Goal: Task Accomplishment & Management: Complete application form

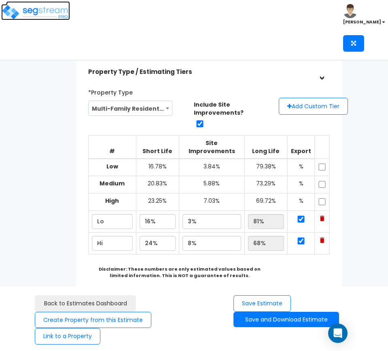
click at [42, 11] on img at bounding box center [35, 12] width 69 height 16
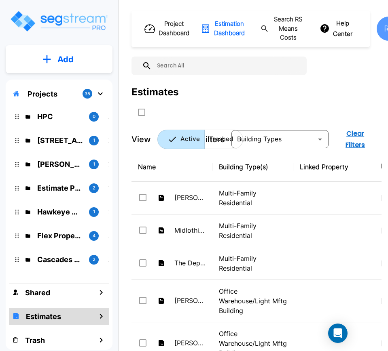
click at [63, 61] on p "Add" at bounding box center [65, 59] width 16 height 12
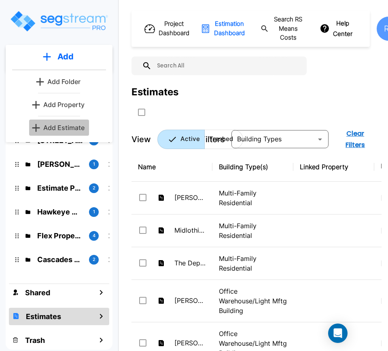
click at [59, 129] on p "Add Estimate" at bounding box center [63, 128] width 41 height 10
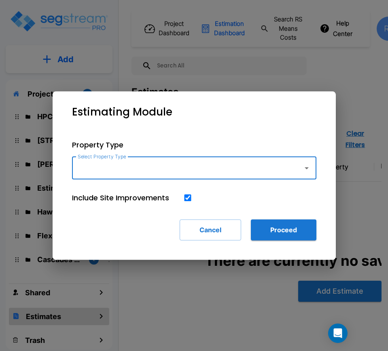
click at [312, 171] on button "button" at bounding box center [306, 168] width 16 height 16
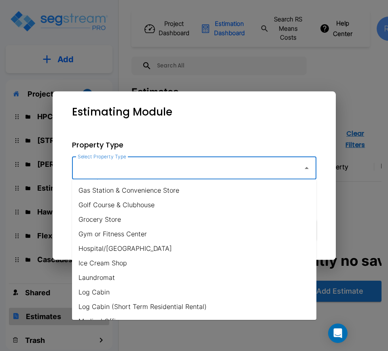
scroll to position [354, 0]
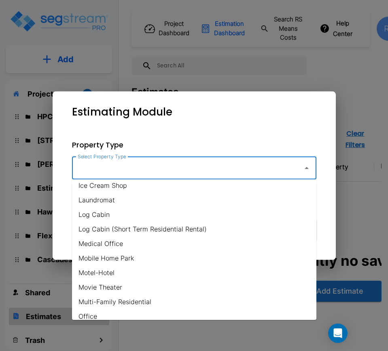
click at [161, 298] on li "Multi-Family Residential" at bounding box center [194, 302] width 244 height 15
type input "Multi-Family Residential"
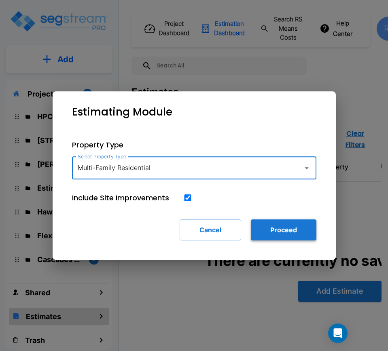
click at [278, 229] on button "Proceed" at bounding box center [283, 230] width 65 height 21
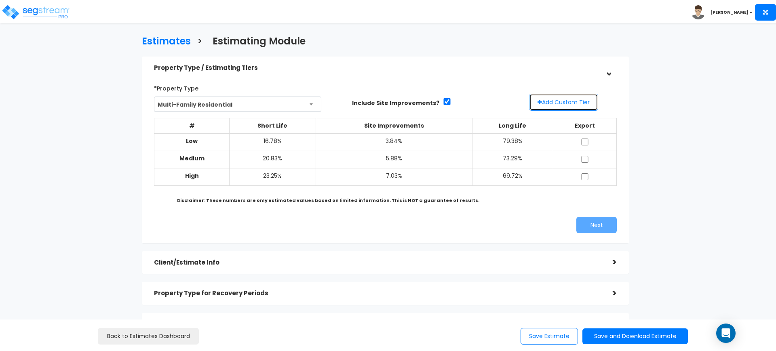
click at [387, 103] on button "Add Custom Tier" at bounding box center [563, 102] width 69 height 17
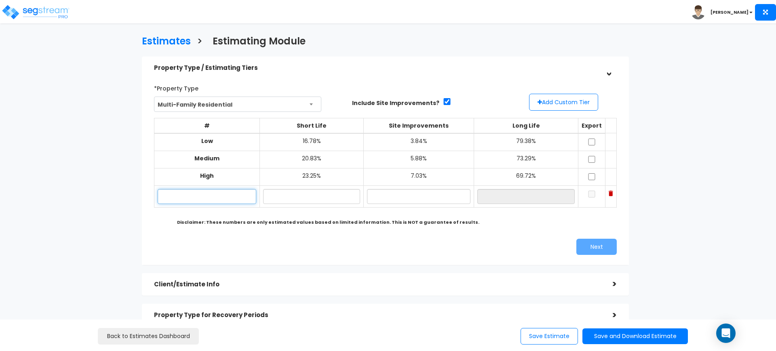
click at [210, 192] on input "text" at bounding box center [207, 196] width 99 height 15
type input "Lo"
type input "16.00%"
type input "3.00%"
type input "81.00%"
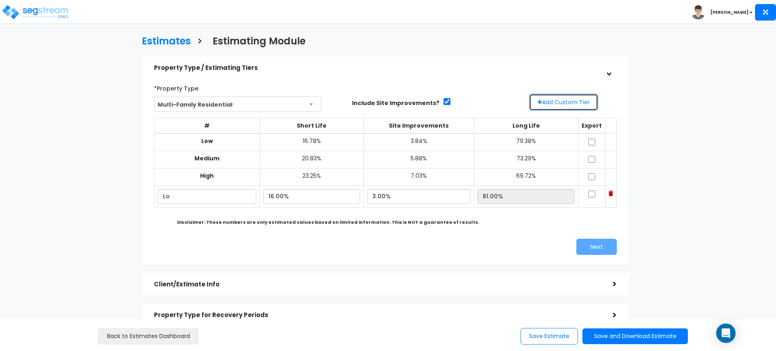
click at [387, 104] on button "Add Custom Tier" at bounding box center [563, 102] width 69 height 17
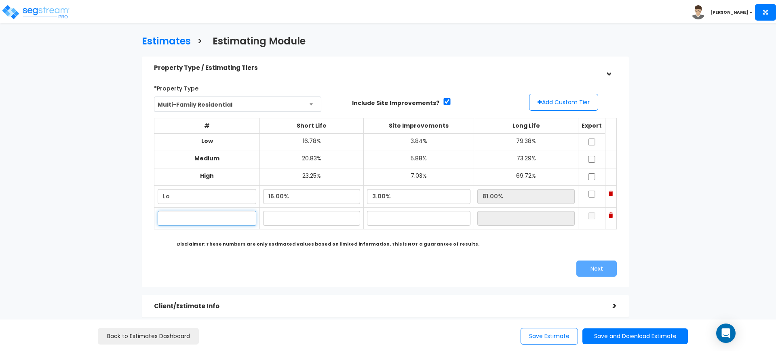
click at [194, 215] on input "text" at bounding box center [207, 218] width 99 height 15
type input "Hi"
type input "24.00%"
type input "8.00%"
type input "68.00%"
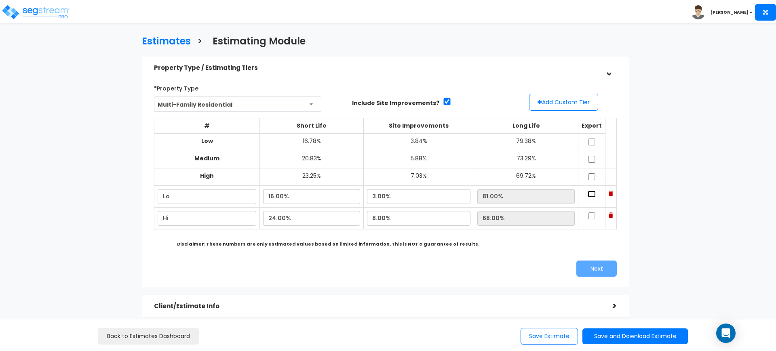
click at [387, 194] on input "checkbox" at bounding box center [592, 194] width 8 height 7
checkbox input "true"
click at [387, 219] on input "checkbox" at bounding box center [592, 216] width 8 height 7
checkbox input "true"
click at [387, 266] on button "Next" at bounding box center [596, 269] width 40 height 16
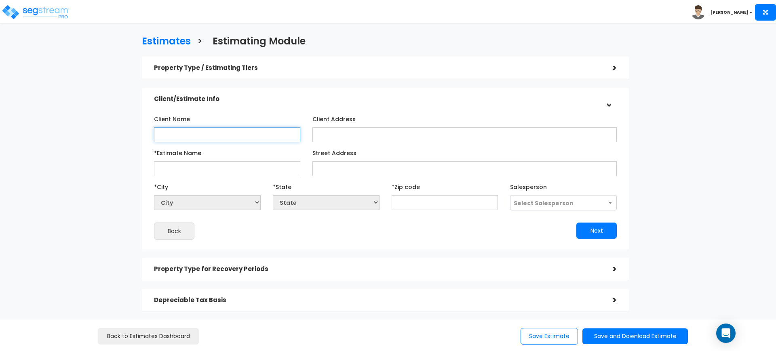
click at [221, 137] on input "Client Name" at bounding box center [227, 134] width 146 height 15
type input "Highpark Capital"
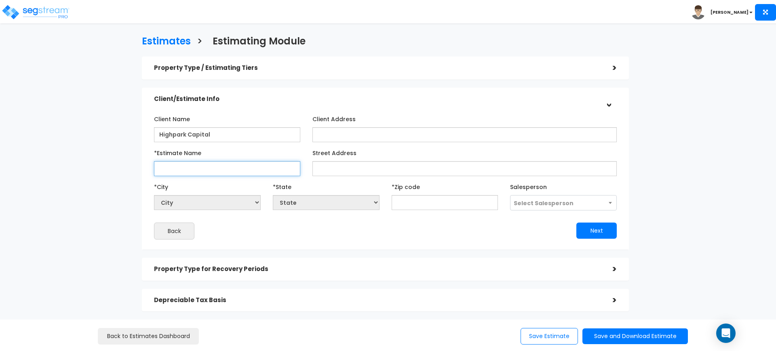
click at [220, 165] on input "*Estimate Name" at bounding box center [227, 168] width 146 height 15
type input "Denton Rayzor"
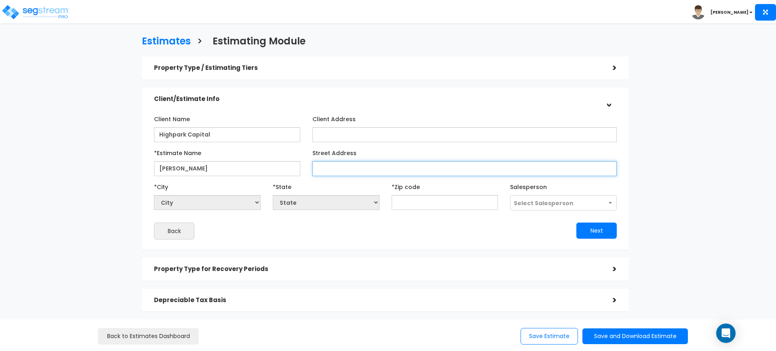
click at [330, 163] on input "Street Address" at bounding box center [464, 168] width 304 height 15
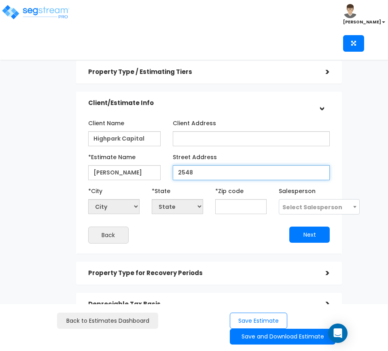
click at [207, 170] on input "2548" at bounding box center [251, 172] width 157 height 15
type input "2525 Panhandle Street"
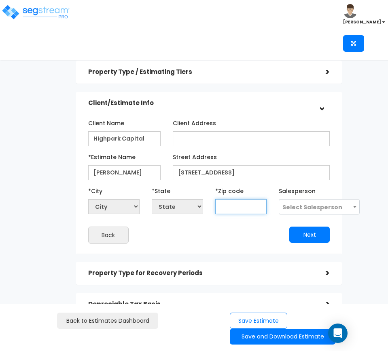
click at [243, 207] on input "text" at bounding box center [240, 206] width 51 height 15
type input "7"
select select "LA"
type input "76"
select select "TX"
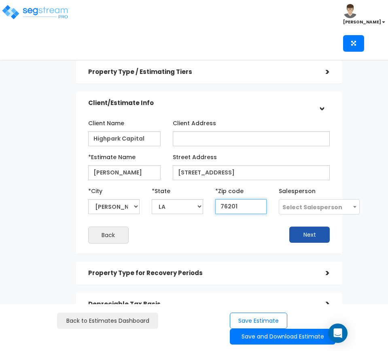
type input "76201"
click at [301, 233] on button "Next" at bounding box center [309, 235] width 40 height 16
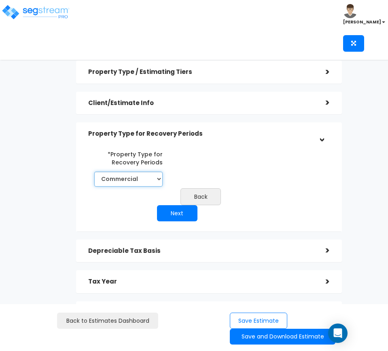
click at [146, 180] on select "Commercial Residential" at bounding box center [128, 179] width 68 height 15
select select "Residential"
click at [94, 172] on select "Commercial Residential" at bounding box center [128, 179] width 68 height 15
click at [163, 208] on button "Next" at bounding box center [177, 213] width 40 height 16
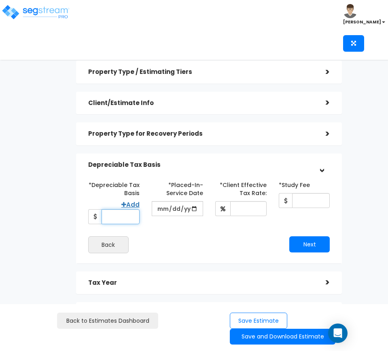
click at [131, 217] on input "*Depreciable Tax Basis" at bounding box center [120, 216] width 38 height 15
type input "37,273,830"
click at [159, 211] on input "date" at bounding box center [177, 208] width 51 height 15
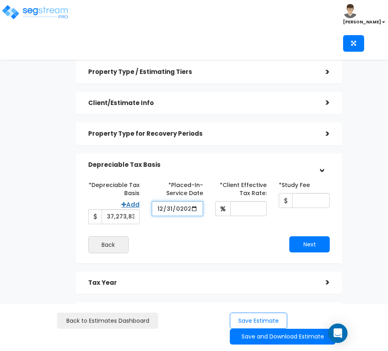
type input "2025-12-31"
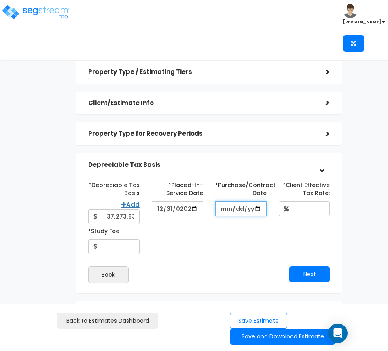
click at [221, 213] on input "*Purchase/Contract Date" at bounding box center [240, 208] width 51 height 15
type input "2025-04-28"
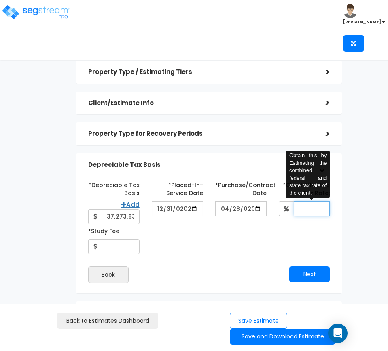
click at [301, 212] on input "*Client Effective Tax Rate:" at bounding box center [311, 208] width 36 height 15
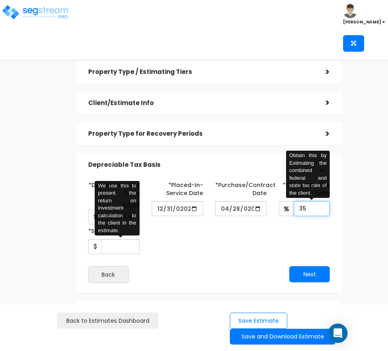
type input "35"
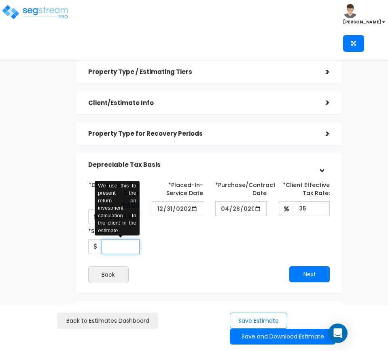
click at [132, 251] on input "*Study Fee" at bounding box center [120, 246] width 38 height 15
type input "0.01"
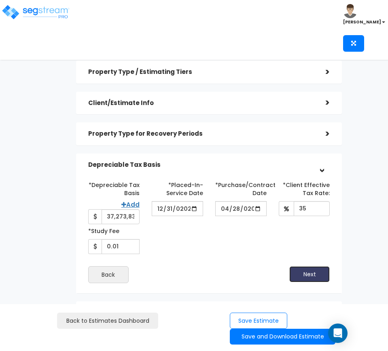
click at [299, 272] on button "Next" at bounding box center [309, 274] width 40 height 16
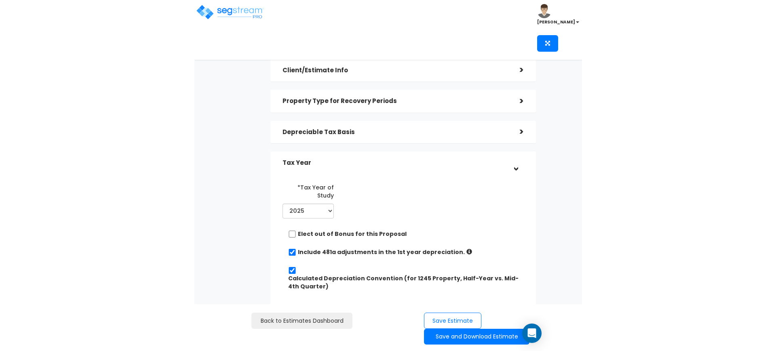
scroll to position [51, 0]
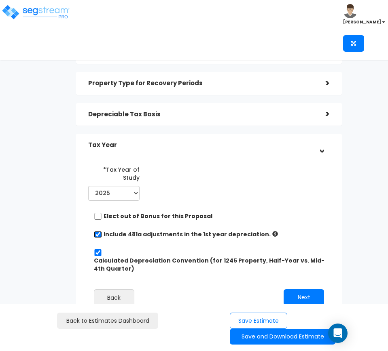
click at [99, 234] on input "checkbox" at bounding box center [98, 234] width 8 height 7
checkbox input "false"
click at [309, 293] on button "Next" at bounding box center [303, 297] width 40 height 16
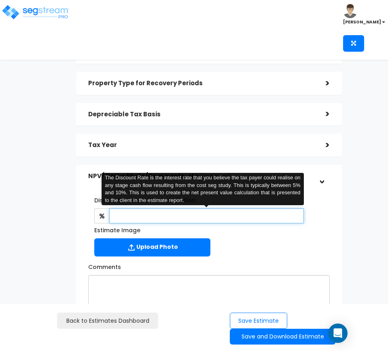
click at [228, 218] on input "text" at bounding box center [206, 216] width 194 height 15
type input "8"
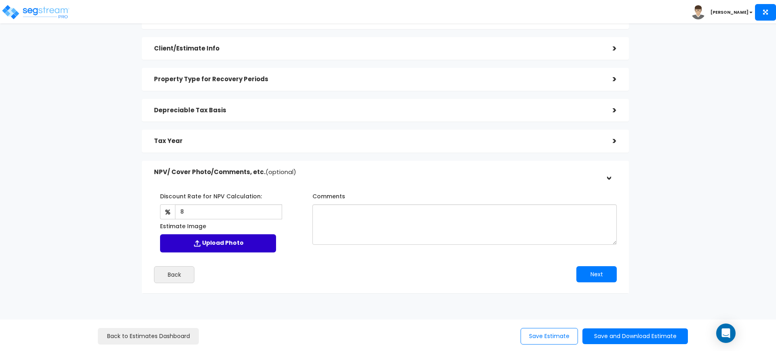
click at [258, 239] on label "Upload Photo" at bounding box center [218, 243] width 116 height 18
click at [0, 0] on input "Estimate Image" at bounding box center [0, 0] width 0 height 0
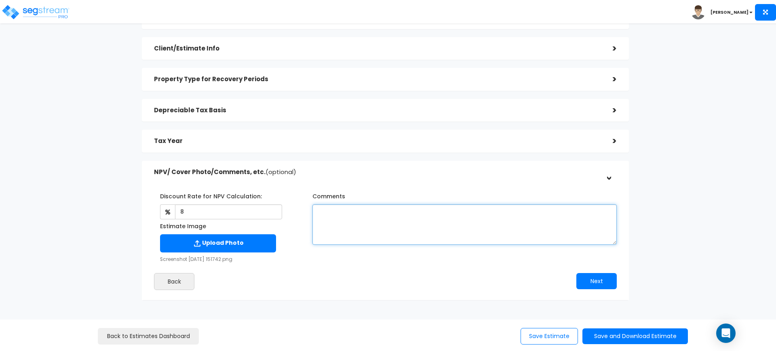
click at [387, 228] on textarea "Comments" at bounding box center [464, 225] width 304 height 40
type textarea "Use G703 for basis"
click at [387, 278] on button "Next" at bounding box center [596, 281] width 40 height 16
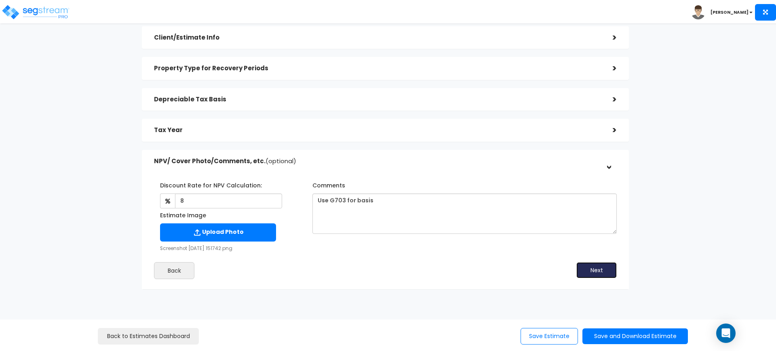
scroll to position [81, 0]
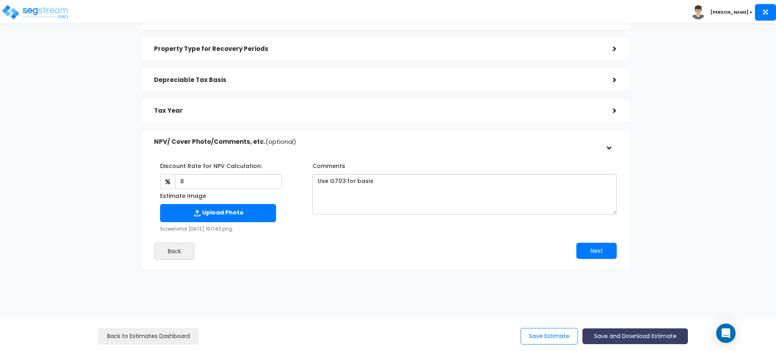
click at [387, 336] on button "Save and Download Estimate" at bounding box center [636, 337] width 106 height 16
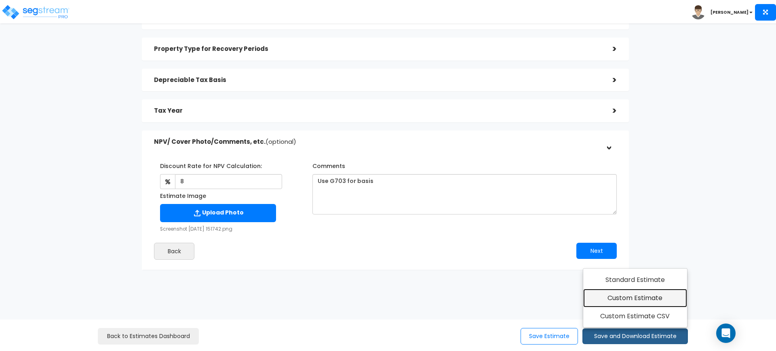
click at [387, 298] on link "Custom Estimate" at bounding box center [635, 298] width 104 height 19
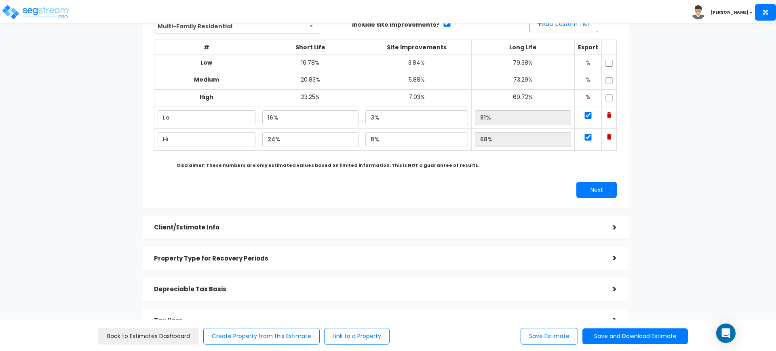
scroll to position [171, 0]
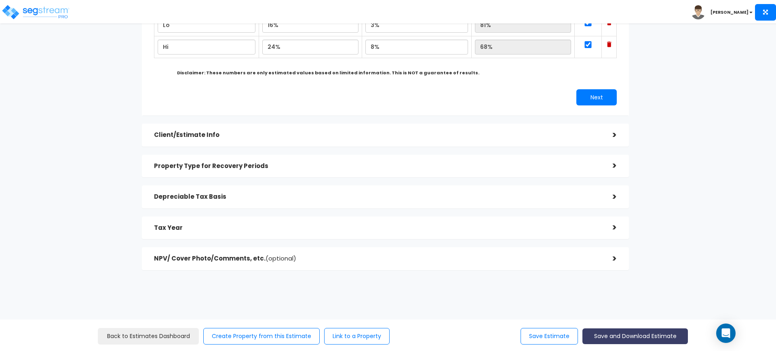
click at [611, 339] on button "Save and Download Estimate" at bounding box center [636, 337] width 106 height 16
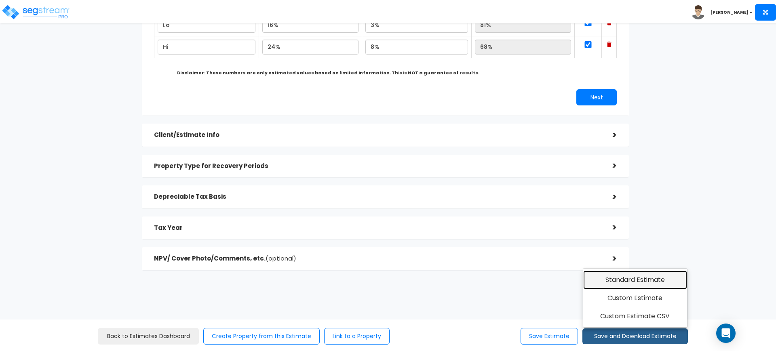
click at [628, 284] on link "Standard Estimate" at bounding box center [635, 280] width 104 height 19
